Goal: Task Accomplishment & Management: Manage account settings

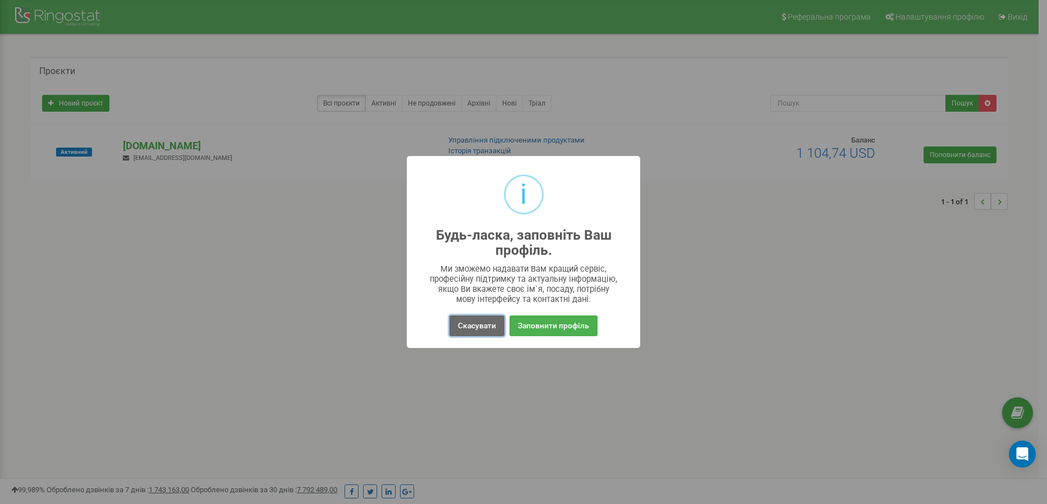
click at [478, 329] on button "Скасувати" at bounding box center [476, 325] width 55 height 21
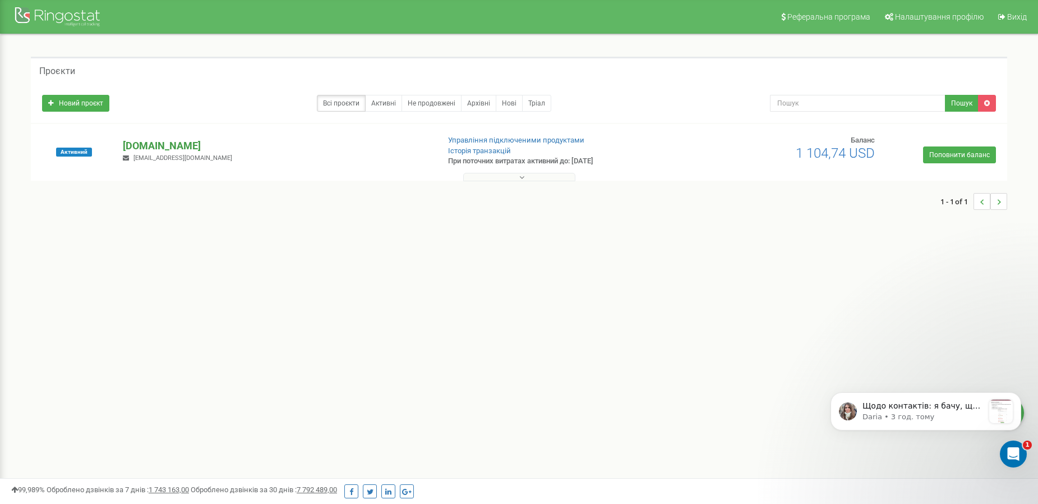
click at [183, 145] on p "[DOMAIN_NAME]" at bounding box center [276, 146] width 307 height 15
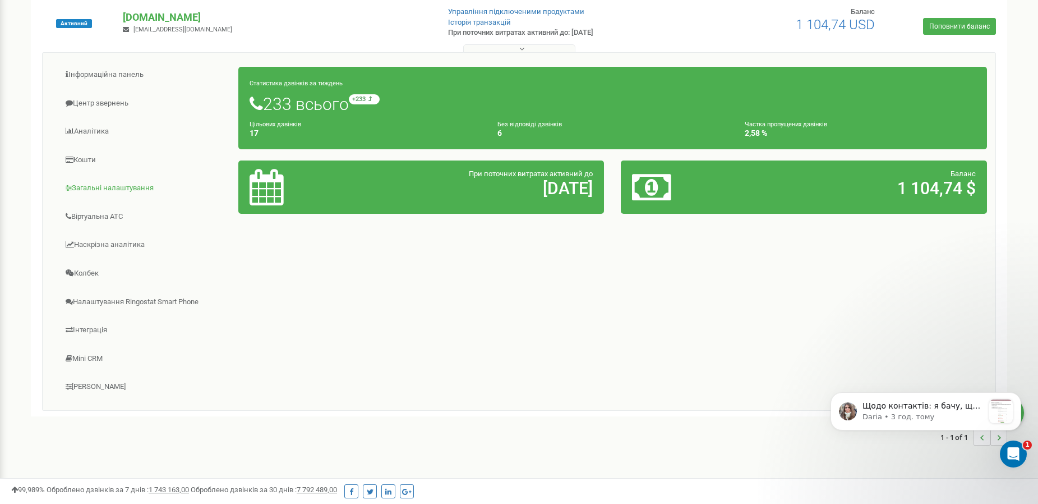
scroll to position [150, 0]
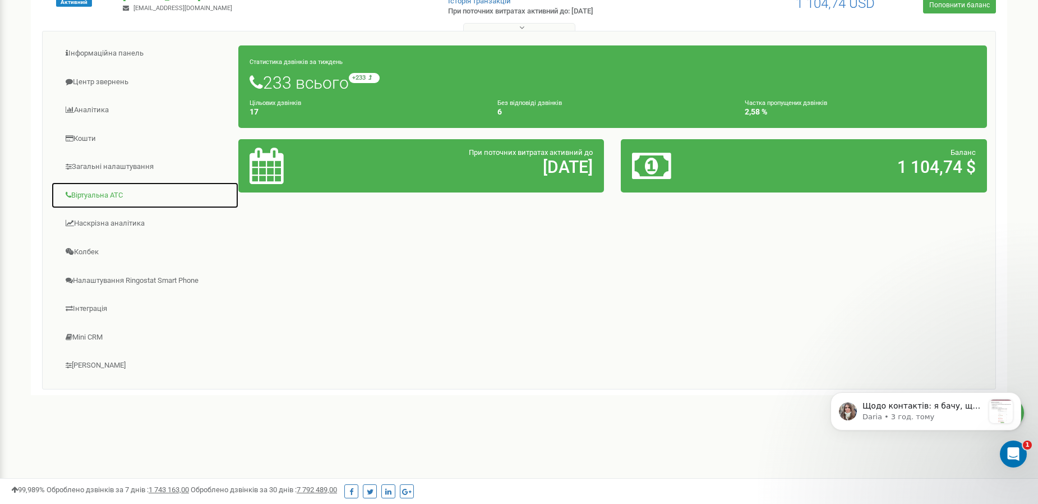
click at [113, 201] on link "Віртуальна АТС" at bounding box center [145, 195] width 188 height 27
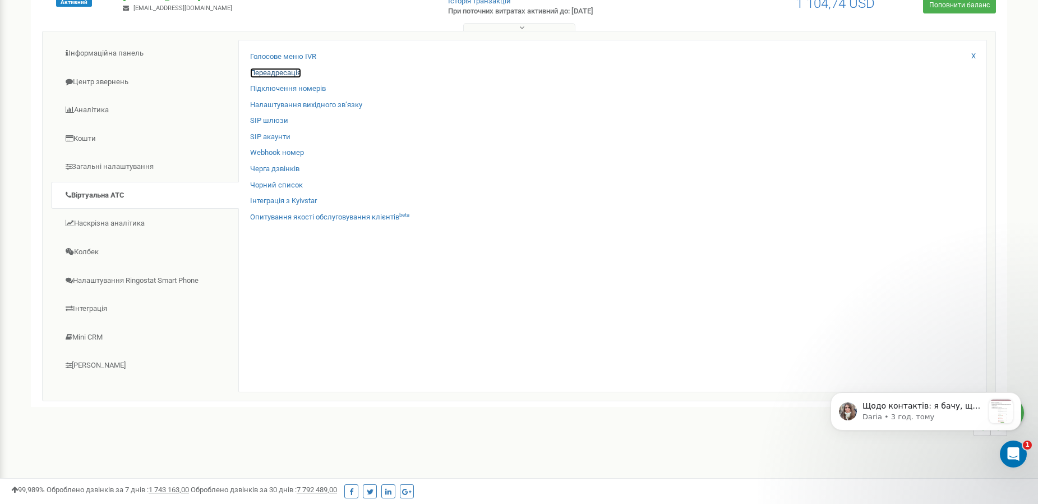
click at [274, 71] on link "Переадресація" at bounding box center [275, 73] width 51 height 11
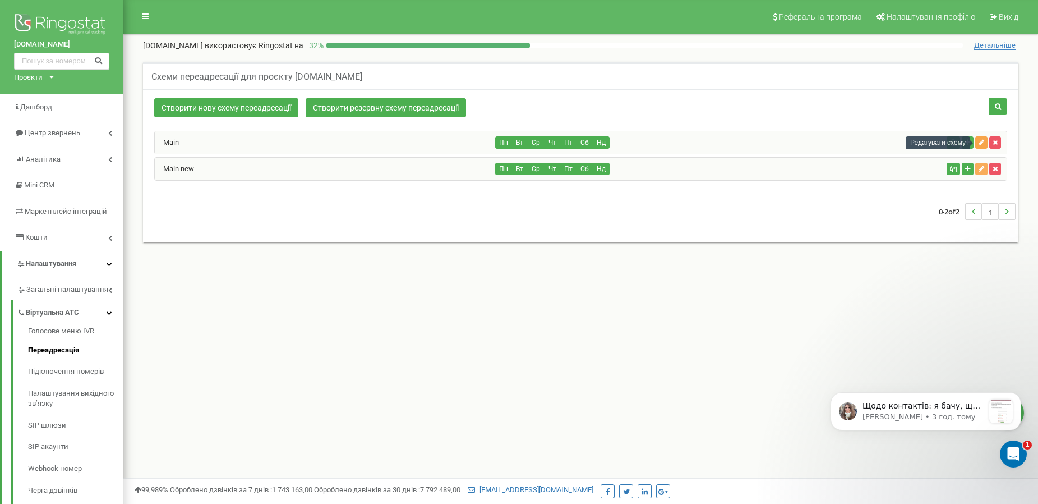
click at [981, 144] on icon "button" at bounding box center [982, 142] width 6 height 7
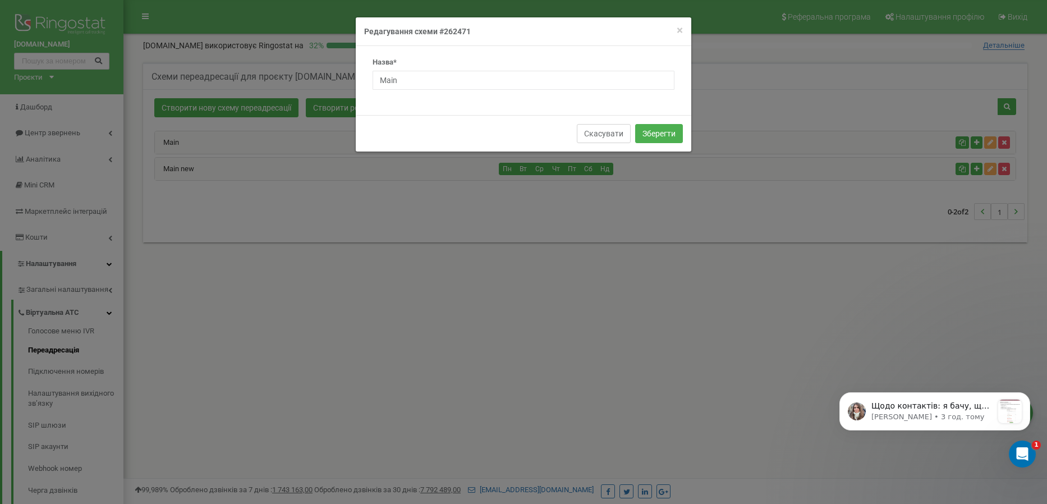
click at [587, 129] on button "Скасувати" at bounding box center [604, 133] width 54 height 19
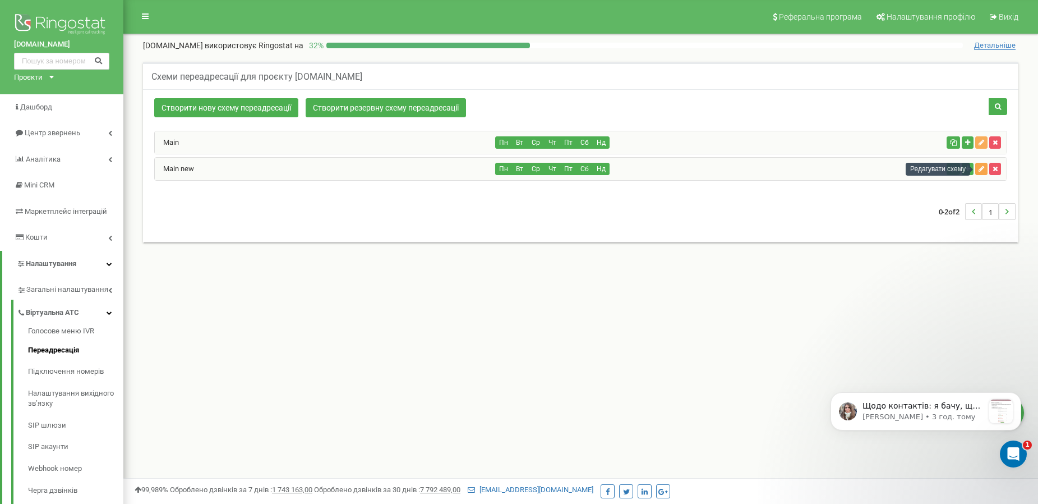
click at [982, 171] on icon "button" at bounding box center [982, 168] width 6 height 7
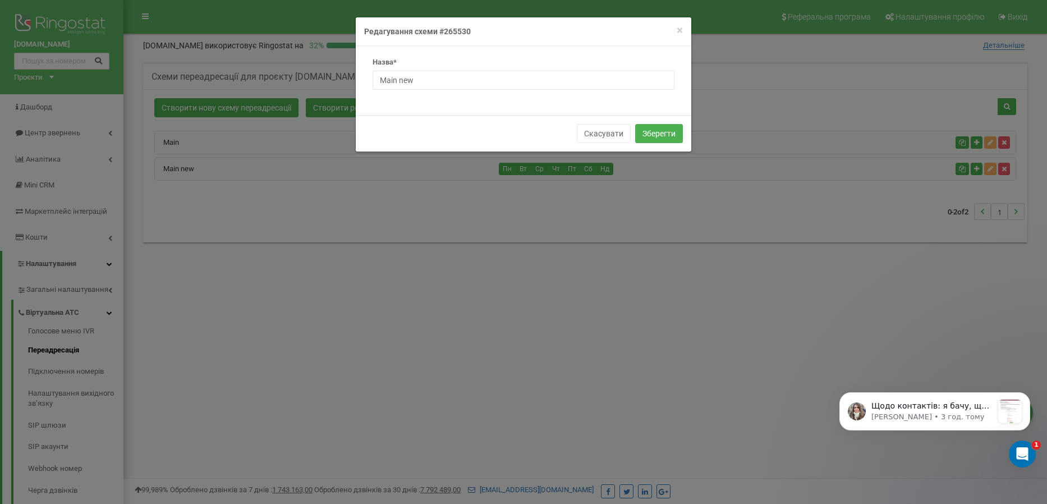
click at [450, 31] on h4 "Редагування схеми #265530" at bounding box center [523, 31] width 319 height 11
click at [591, 136] on button "Скасувати" at bounding box center [604, 133] width 54 height 19
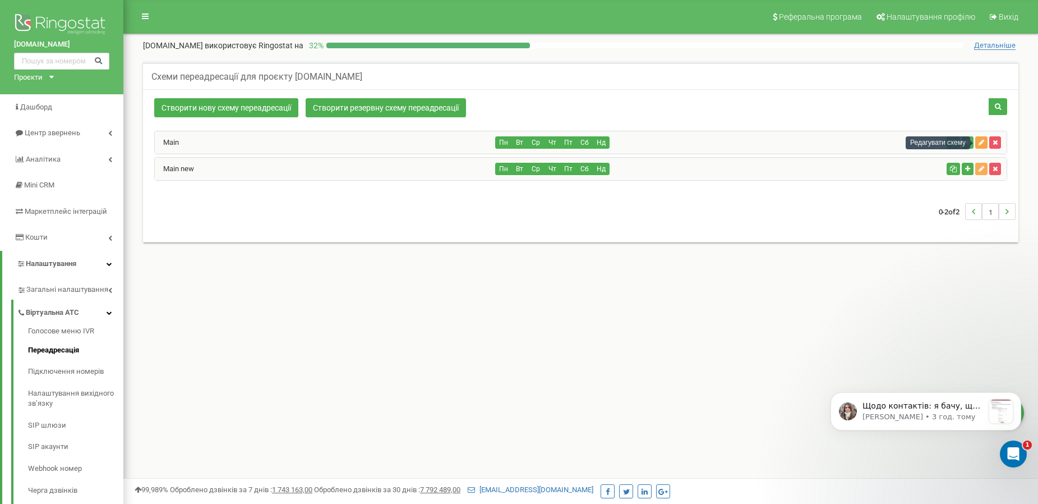
click at [979, 140] on icon "button" at bounding box center [982, 142] width 6 height 7
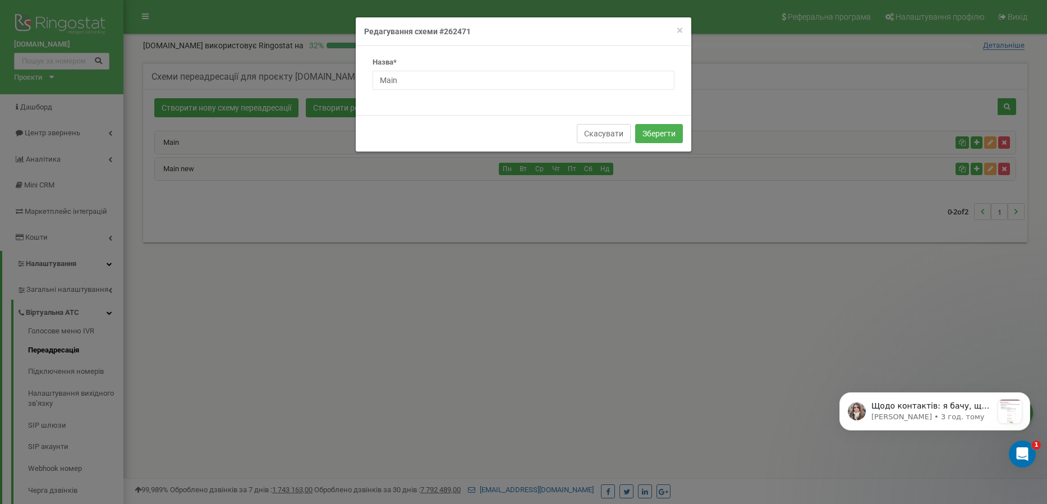
click at [611, 131] on button "Скасувати" at bounding box center [604, 133] width 54 height 19
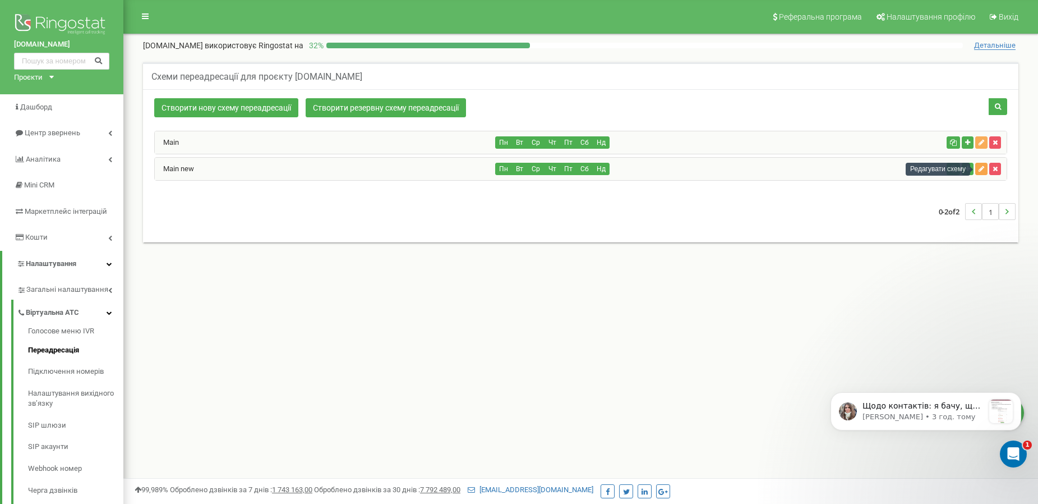
click at [982, 168] on icon "button" at bounding box center [982, 168] width 6 height 7
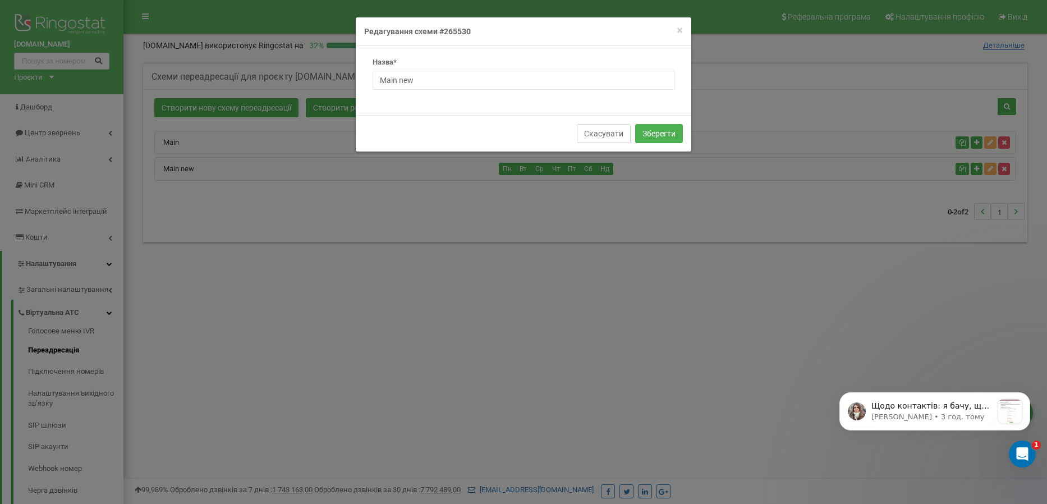
click at [596, 134] on button "Скасувати" at bounding box center [604, 133] width 54 height 19
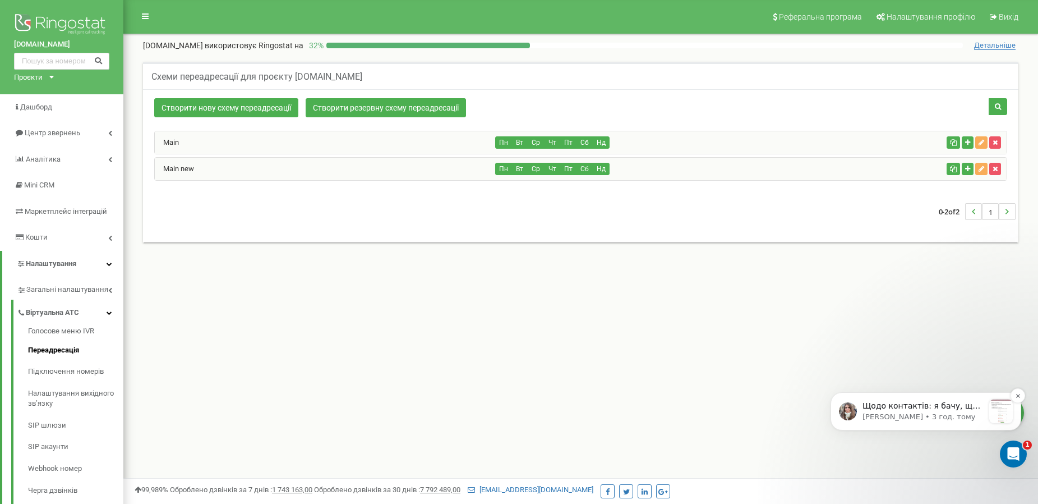
click at [913, 411] on p "Щодо контактів: я бачу, що інтеграції з срм немає, тому, ймовірно завантажили к…" at bounding box center [923, 406] width 121 height 11
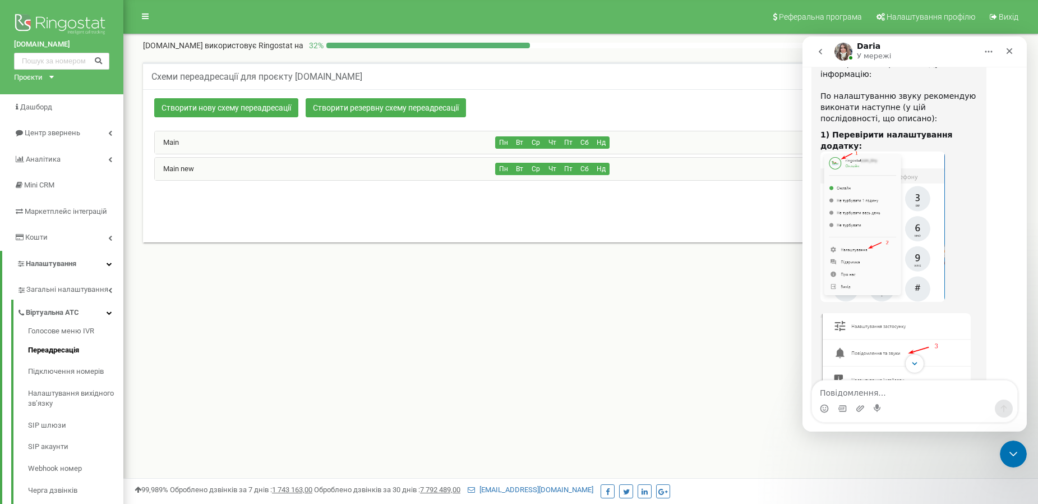
scroll to position [10216, 0]
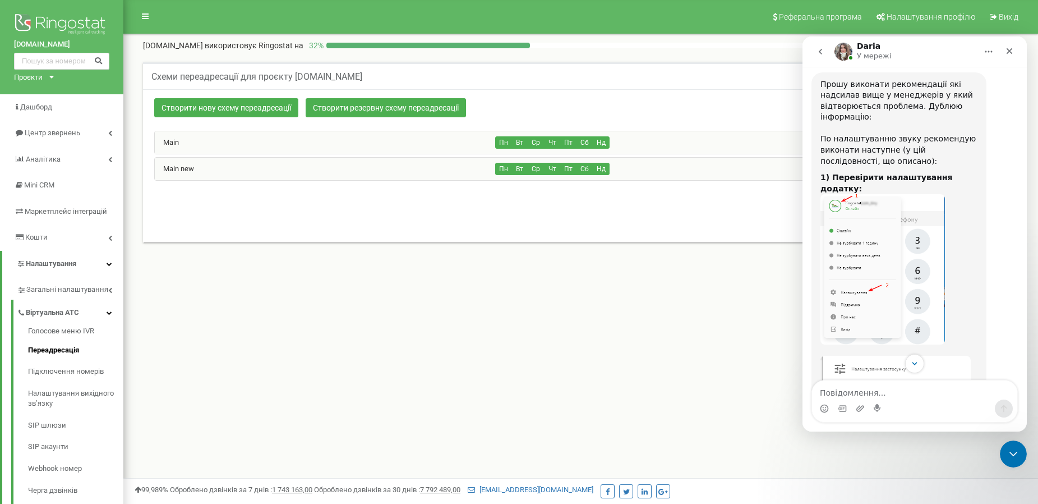
click at [670, 352] on div "Реферальна програма Налаштування профілю Вихід egastronom.com.ua використовує R…" at bounding box center [580, 336] width 915 height 673
click at [1007, 49] on icon "Закрити" at bounding box center [1010, 51] width 6 height 6
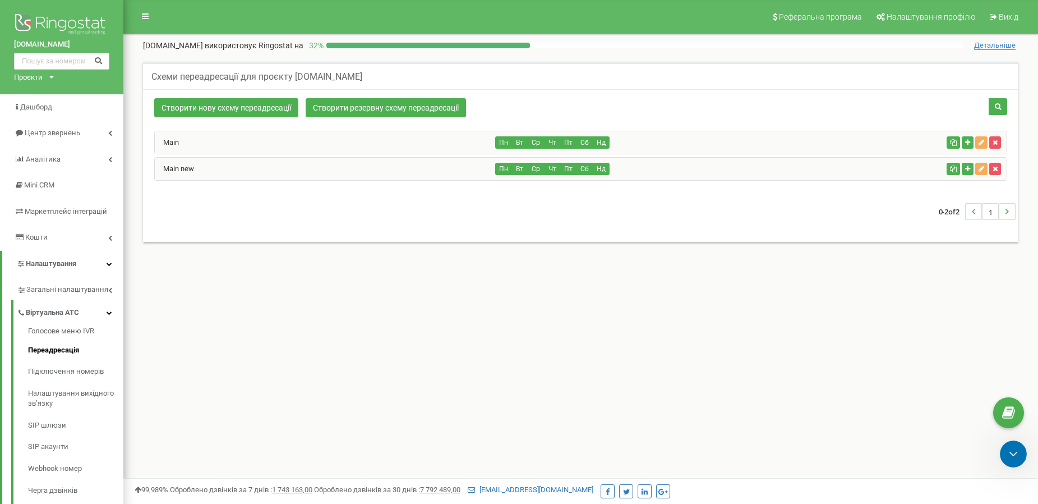
click at [595, 342] on div "Реферальна програма Налаштування профілю Вихід egastronom.com.ua використовує R…" at bounding box center [580, 336] width 915 height 673
